Goal: Task Accomplishment & Management: Manage account settings

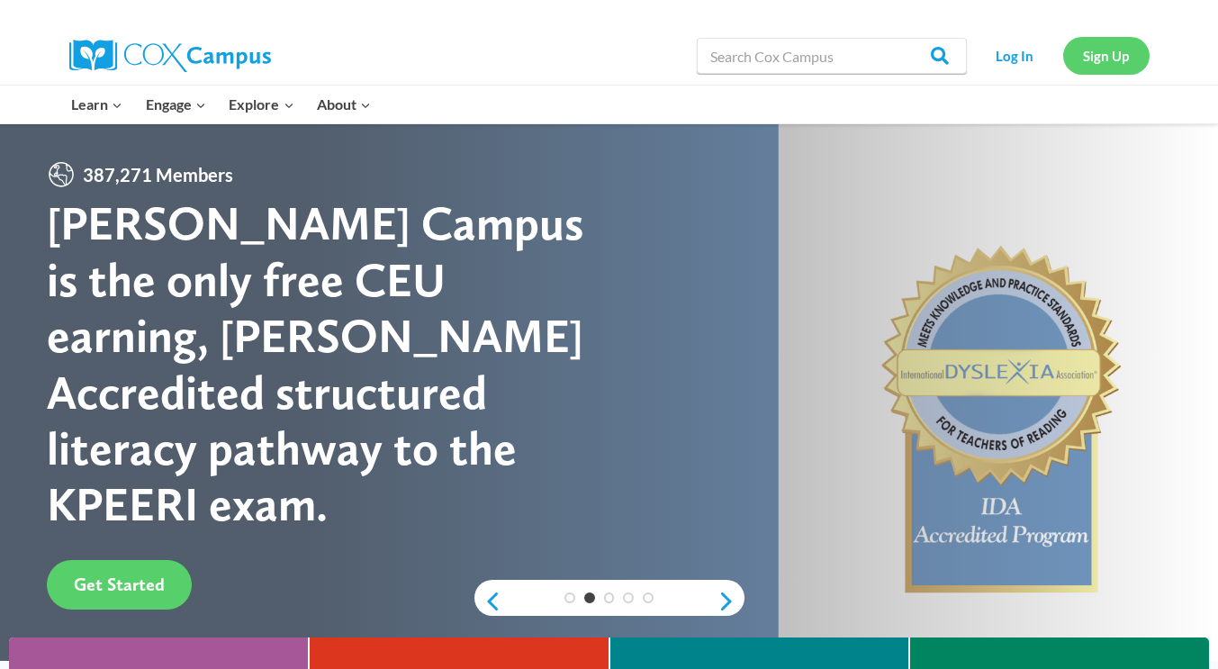
click at [1101, 55] on link "Sign Up" at bounding box center [1106, 55] width 86 height 37
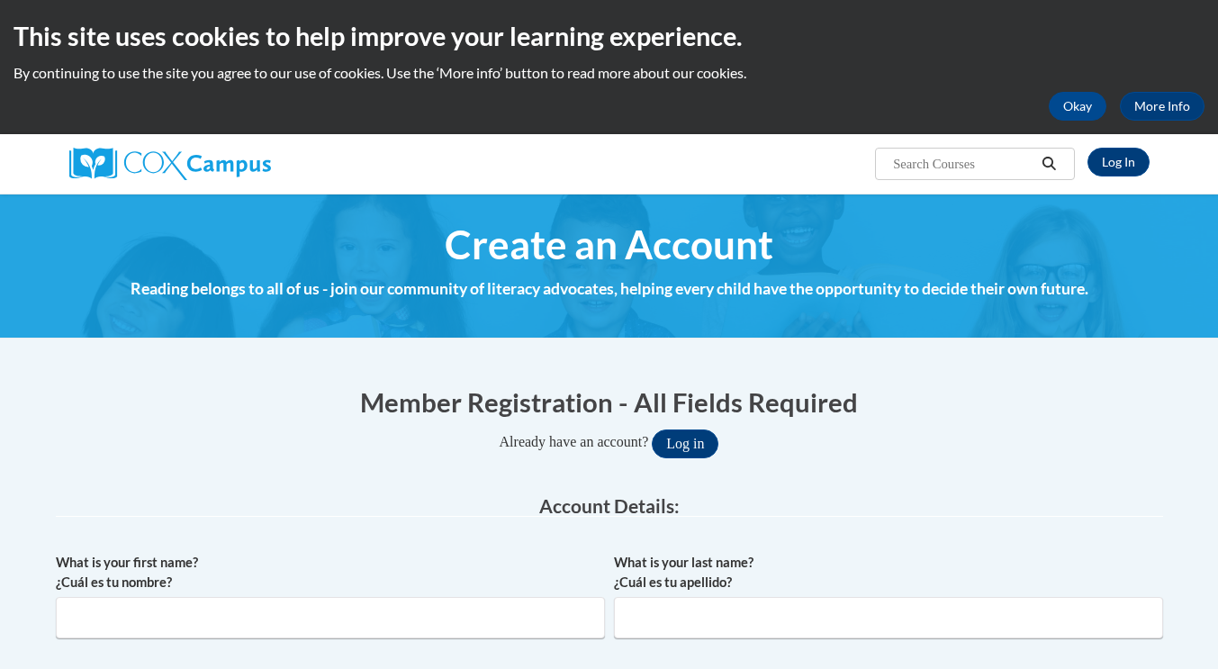
click at [1130, 28] on h2 "This site uses cookies to help improve your learning experience." at bounding box center [609, 36] width 1191 height 36
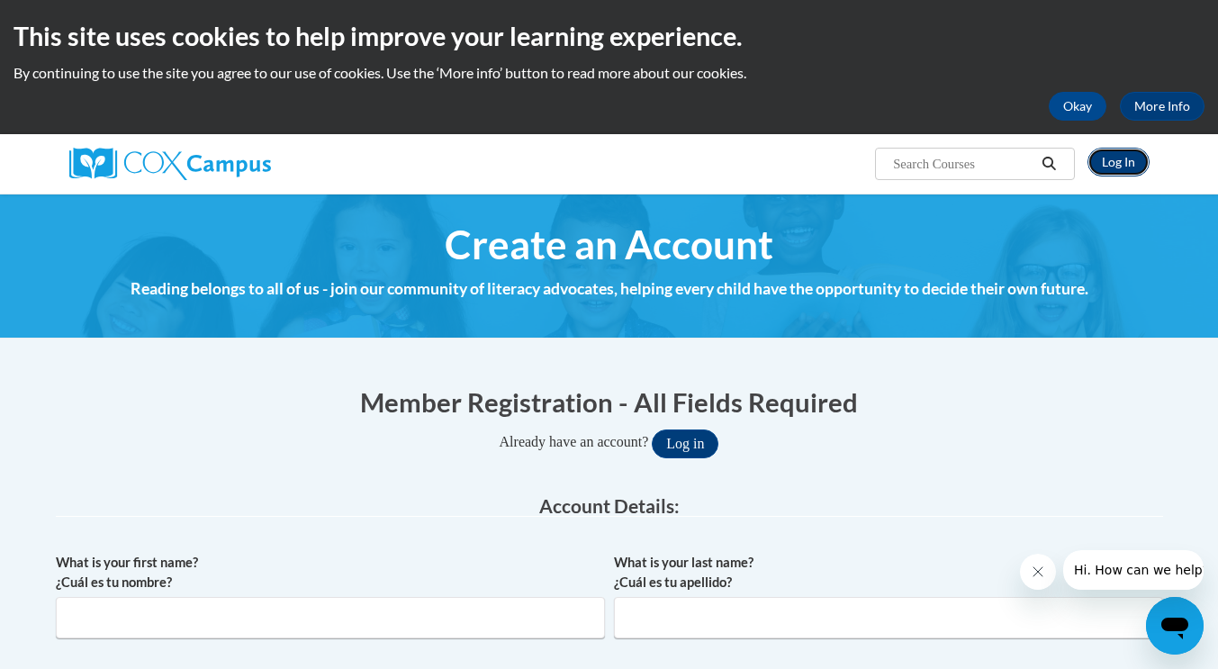
click at [1107, 169] on link "Log In" at bounding box center [1118, 162] width 62 height 29
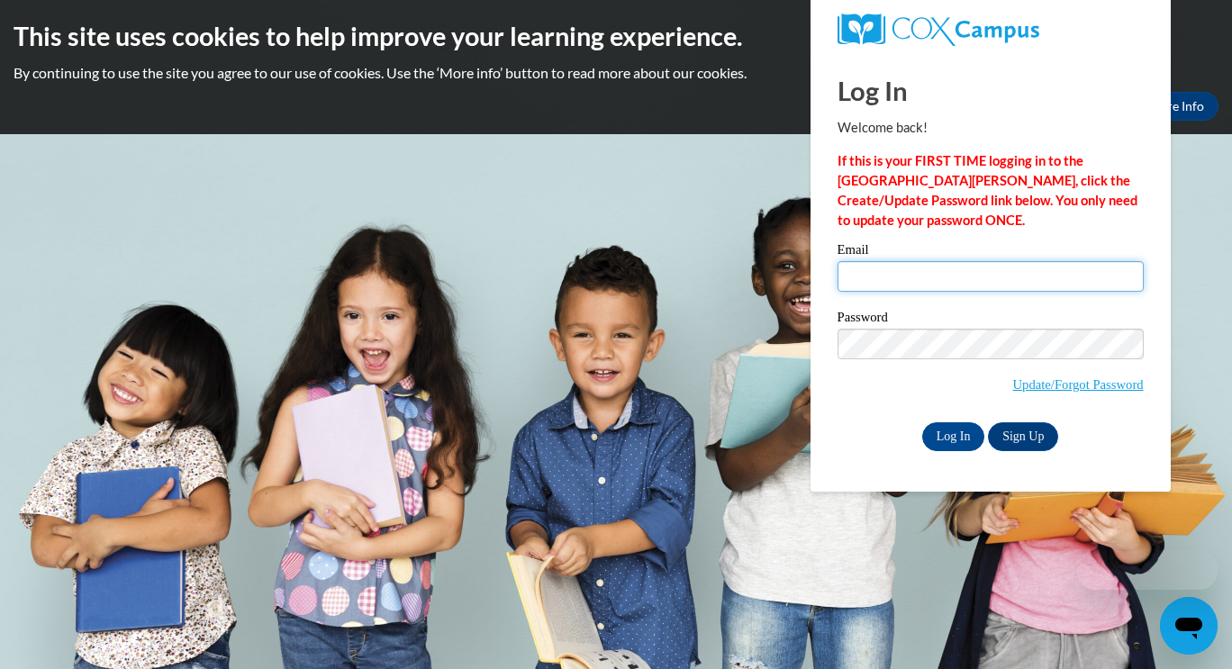
click at [881, 277] on input "Email" at bounding box center [990, 276] width 306 height 31
type input "lorie.parker@westpoint.k12.ms.us"
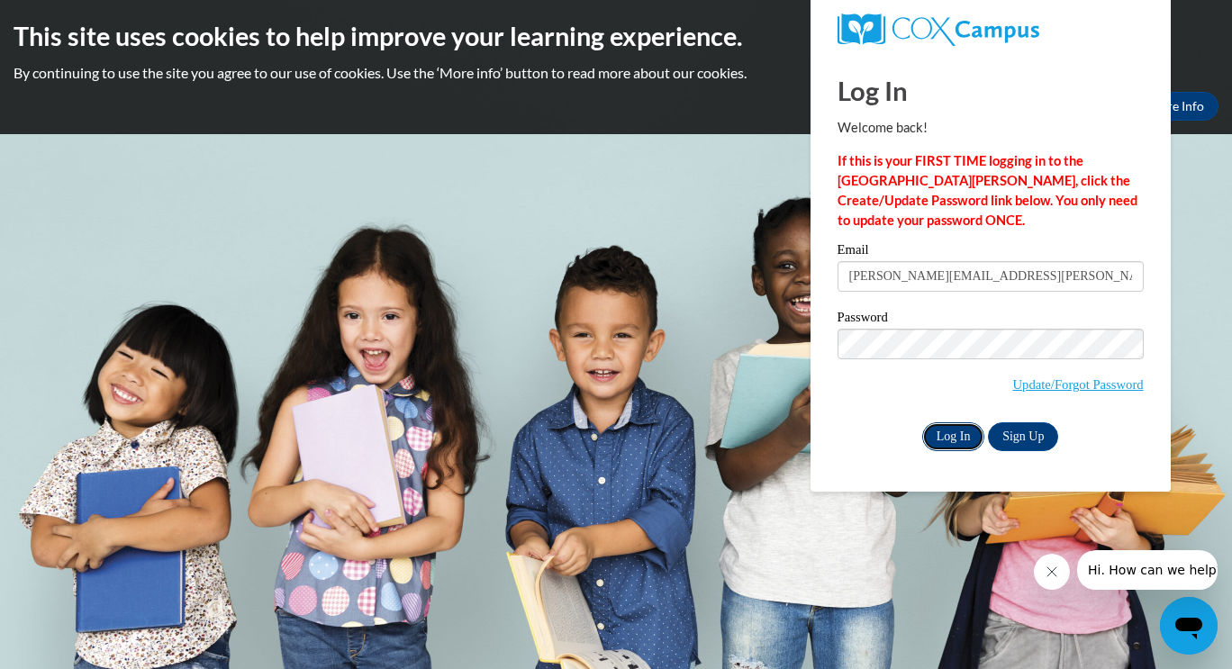
click at [942, 431] on input "Log In" at bounding box center [953, 436] width 63 height 29
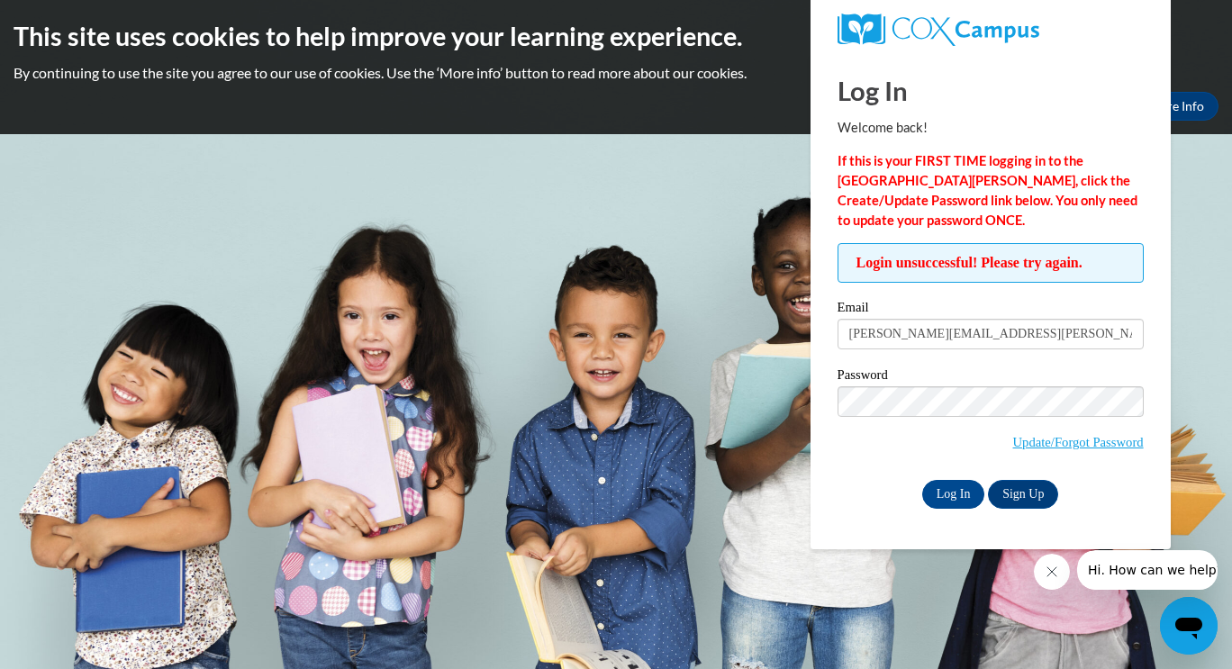
click at [1204, 185] on body "This site uses cookies to help improve your learning experience. By continuing …" at bounding box center [616, 334] width 1232 height 669
click at [571, 257] on body "This site uses cookies to help improve your learning experience. By continuing …" at bounding box center [616, 334] width 1232 height 669
click at [1042, 331] on input "lorie.parker@westpoint.k12.ms.us" at bounding box center [990, 334] width 306 height 31
click at [949, 492] on input "Log In" at bounding box center [953, 494] width 63 height 29
click at [843, 507] on div "Log In Sign Up" at bounding box center [990, 494] width 306 height 29
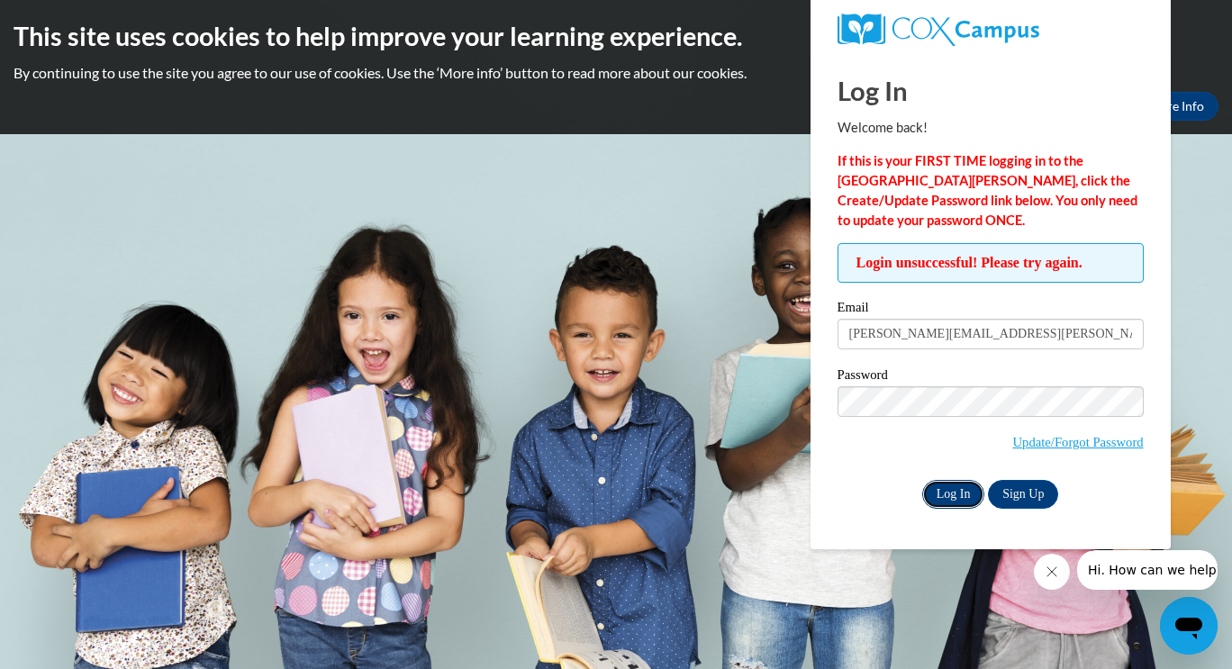
click at [954, 501] on input "Log In" at bounding box center [953, 494] width 63 height 29
click at [1084, 438] on link "Update/Forgot Password" at bounding box center [1078, 442] width 131 height 14
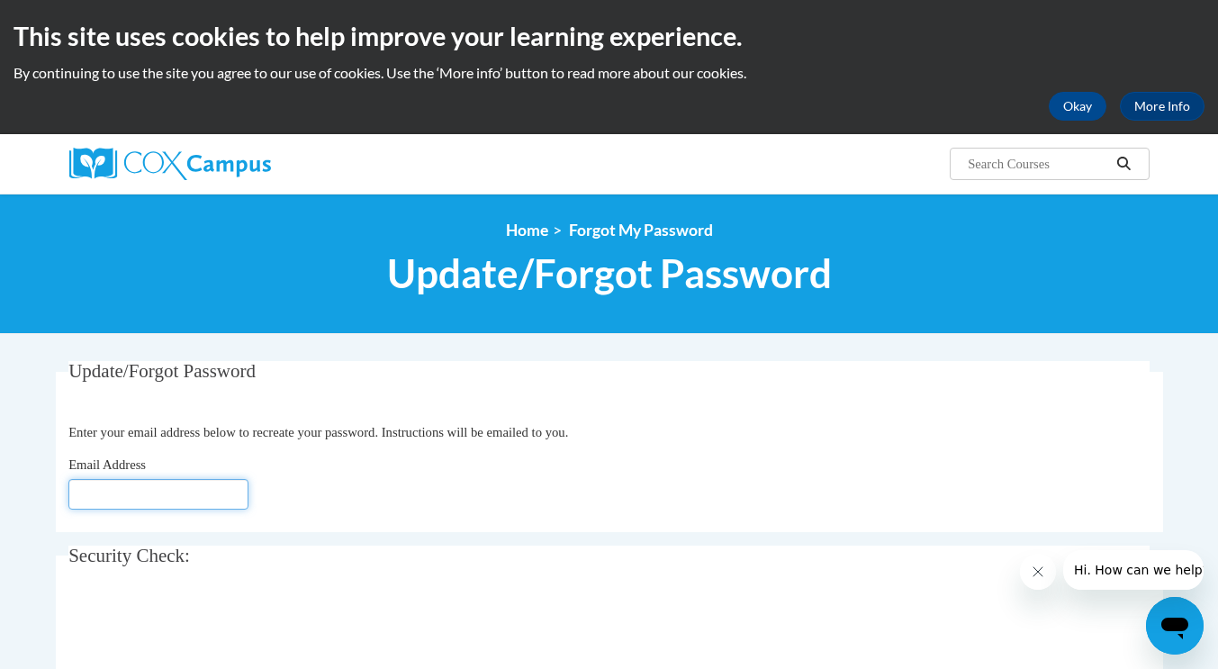
click at [142, 492] on input "Email Address" at bounding box center [158, 494] width 180 height 31
type input "[PERSON_NAME][EMAIL_ADDRESS][PERSON_NAME][DOMAIN_NAME]"
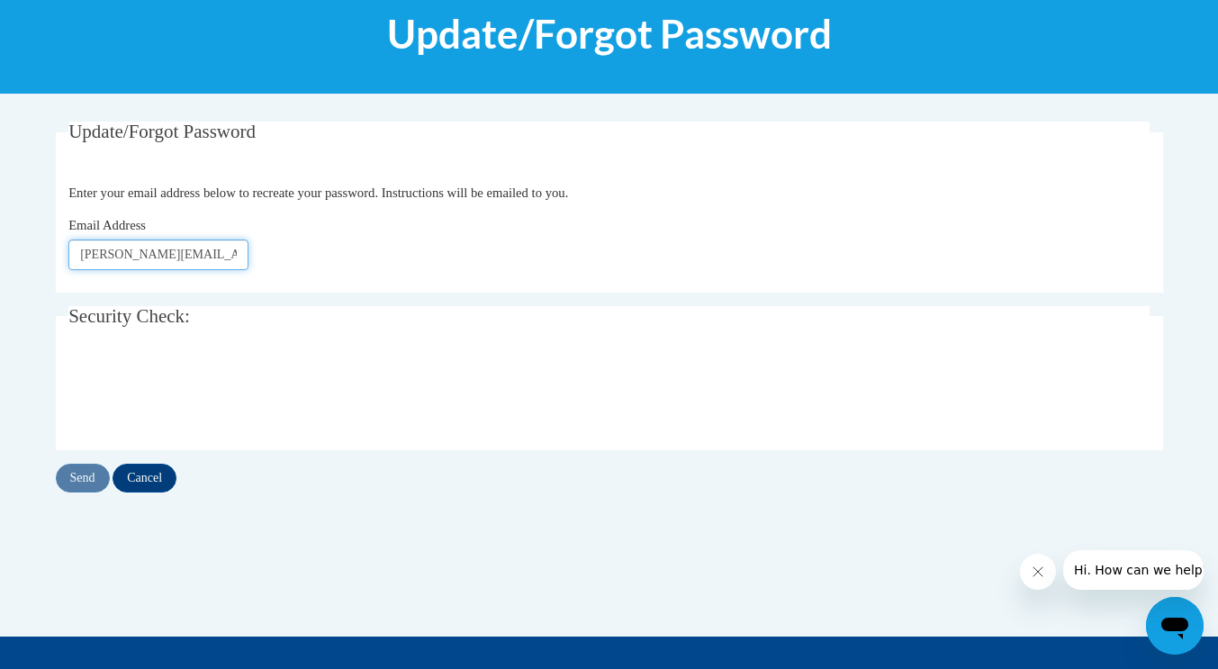
scroll to position [243, 0]
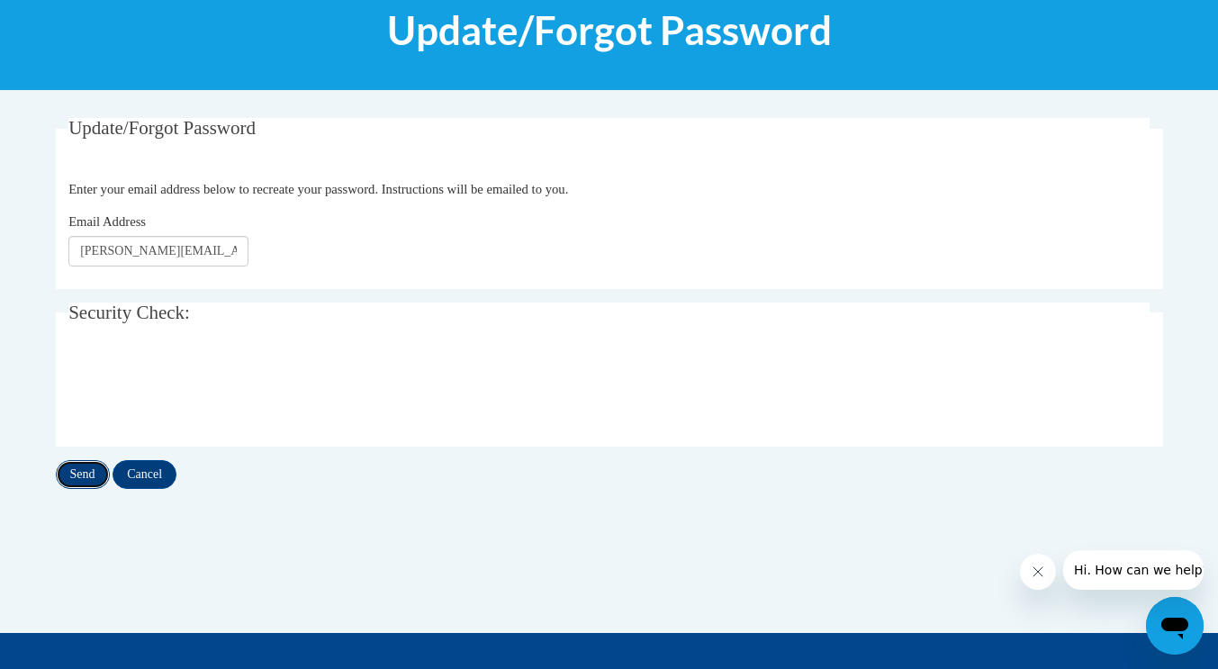
click at [73, 474] on input "Send" at bounding box center [83, 474] width 54 height 29
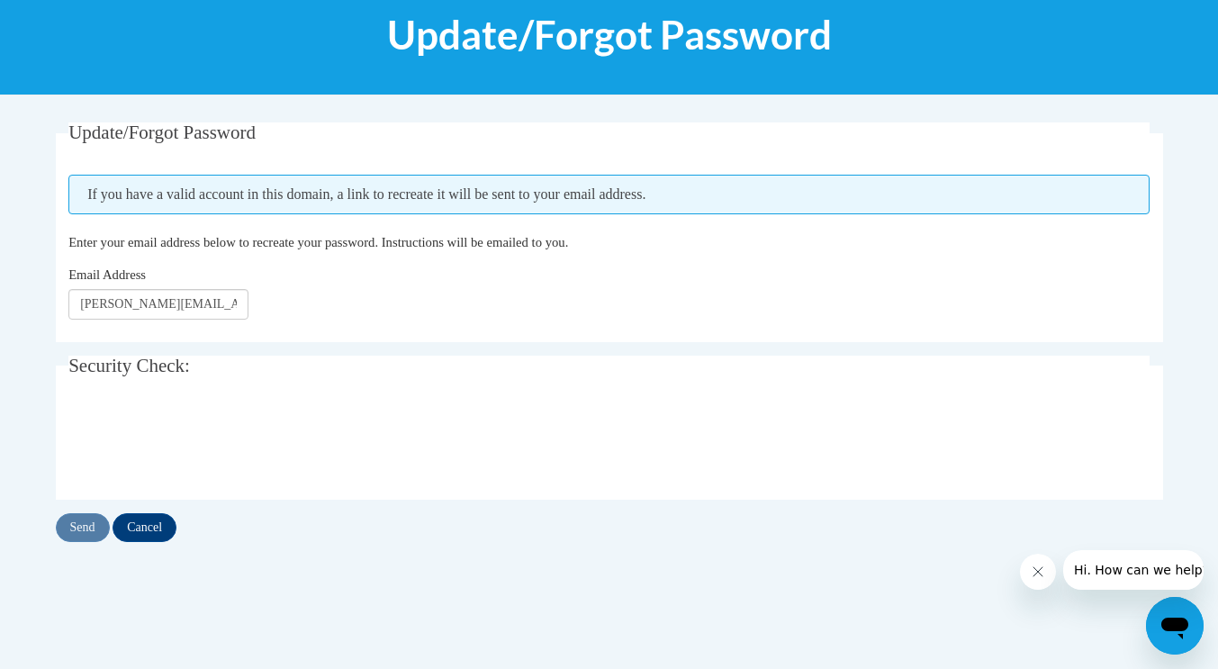
scroll to position [237, 0]
